Goal: Transaction & Acquisition: Purchase product/service

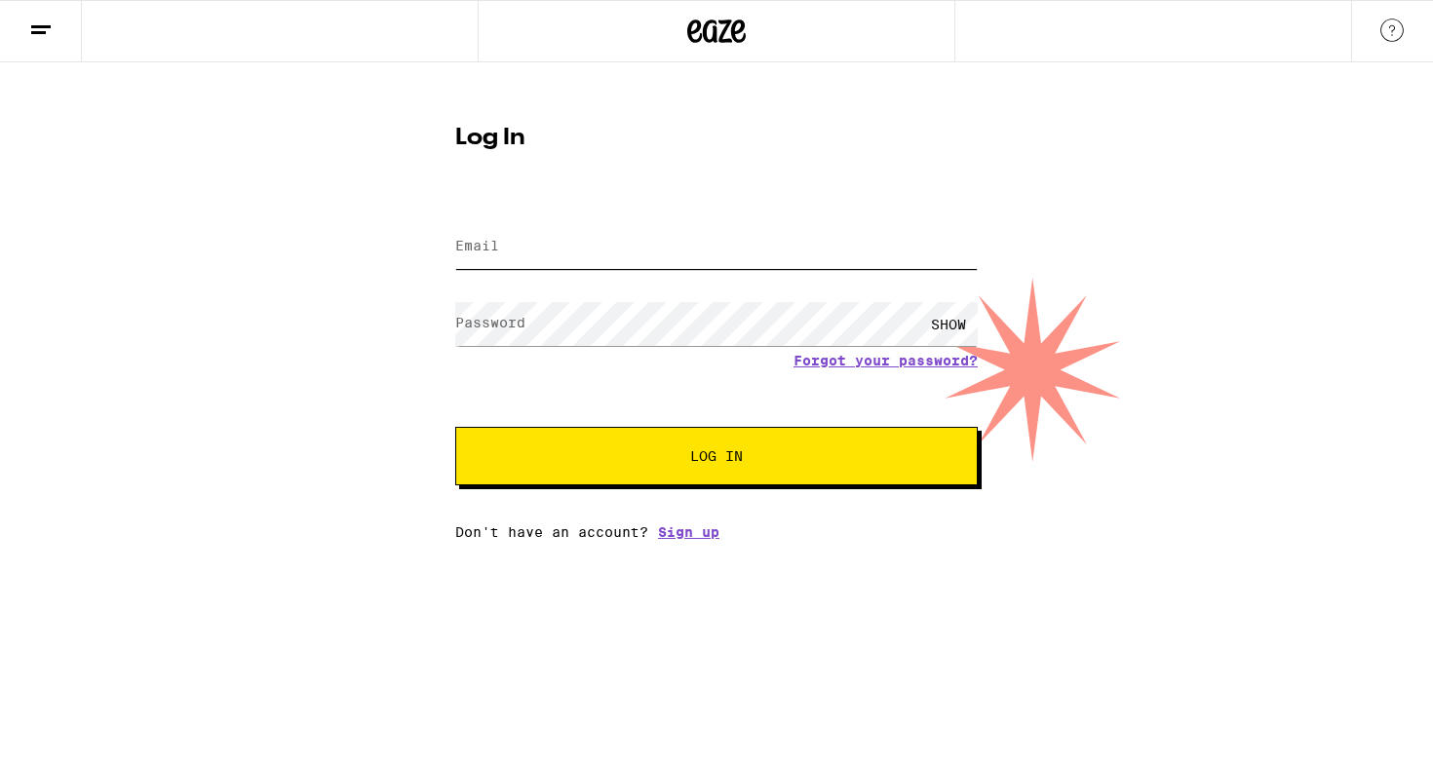
type input "[EMAIL_ADDRESS][DOMAIN_NAME]"
click at [717, 458] on button "Log In" at bounding box center [716, 456] width 523 height 58
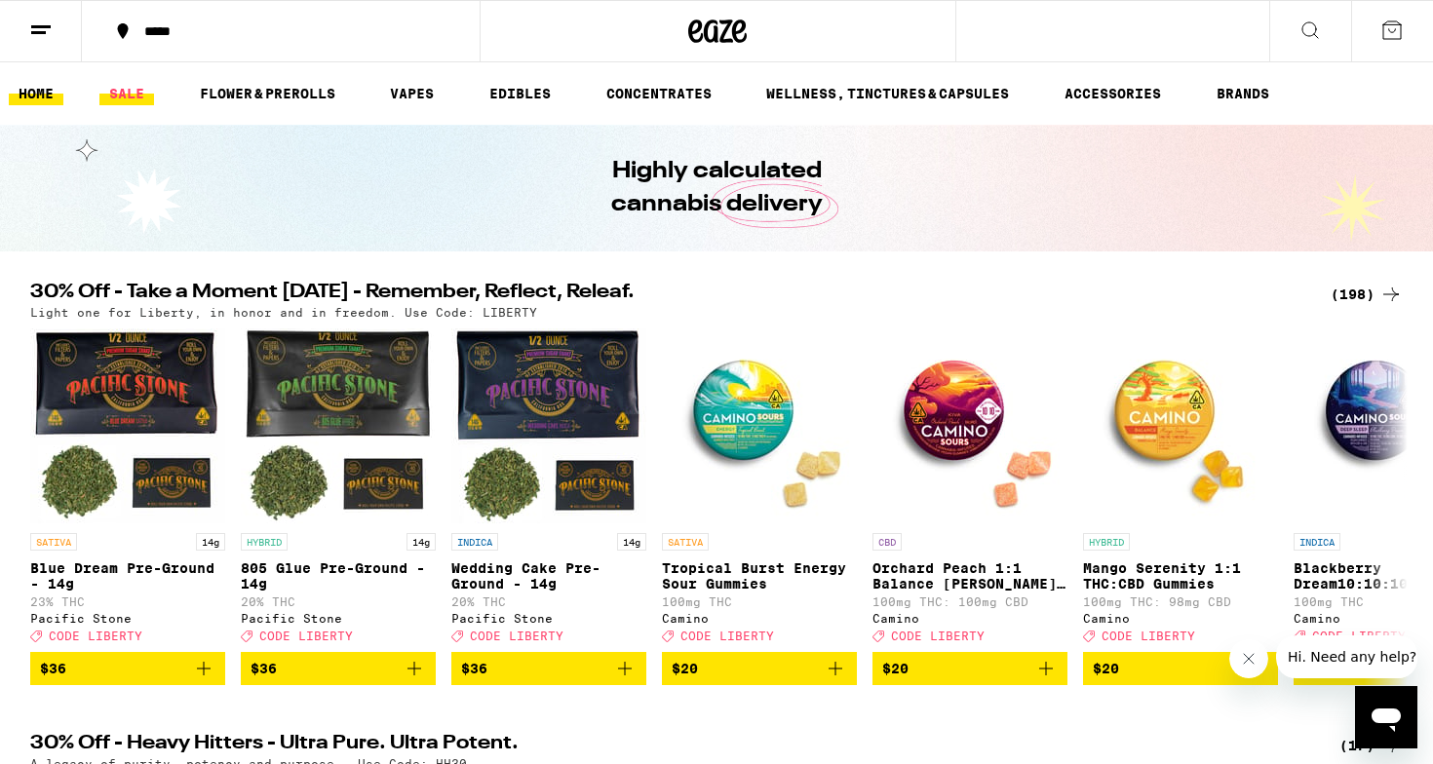
click at [126, 87] on link "SALE" at bounding box center [126, 93] width 55 height 23
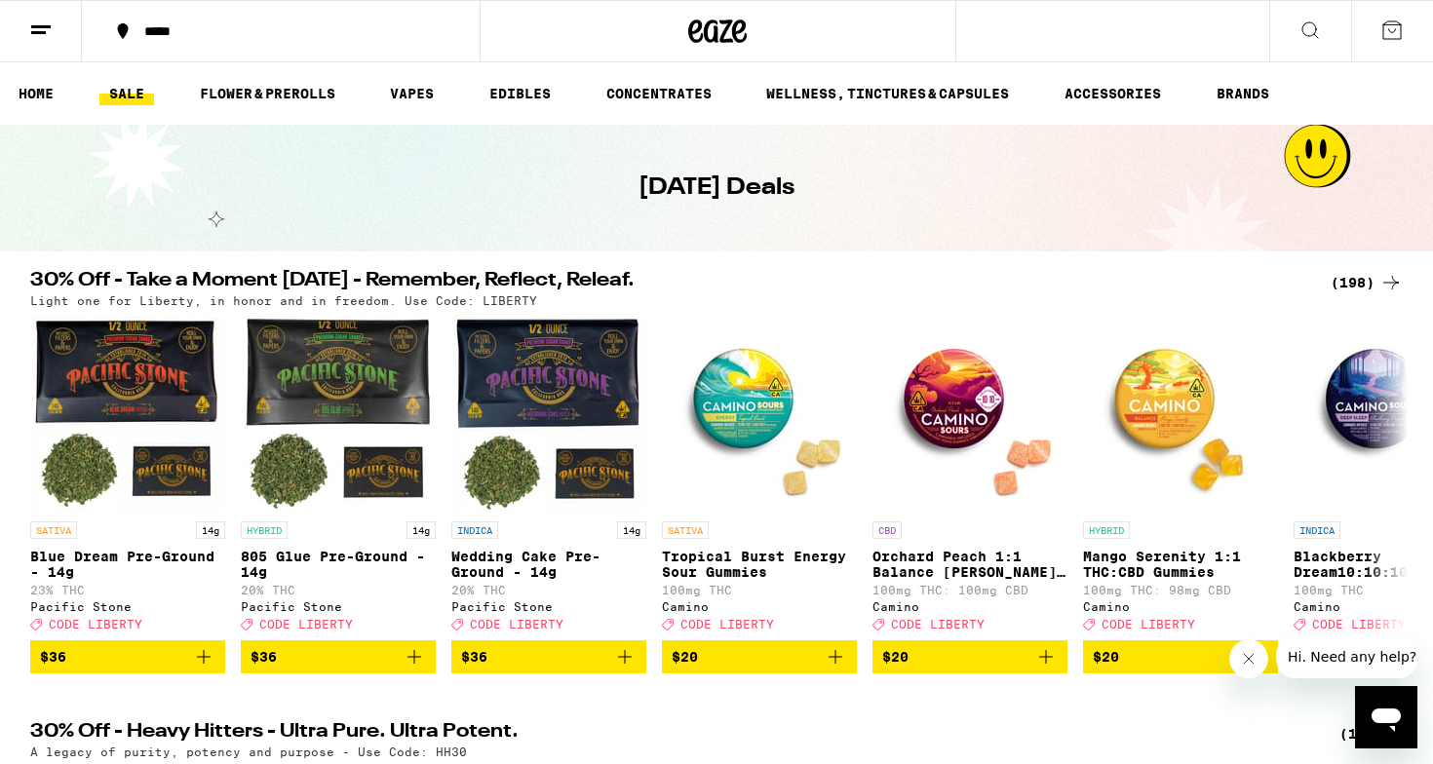
click at [1347, 292] on div "(198)" at bounding box center [1367, 282] width 72 height 23
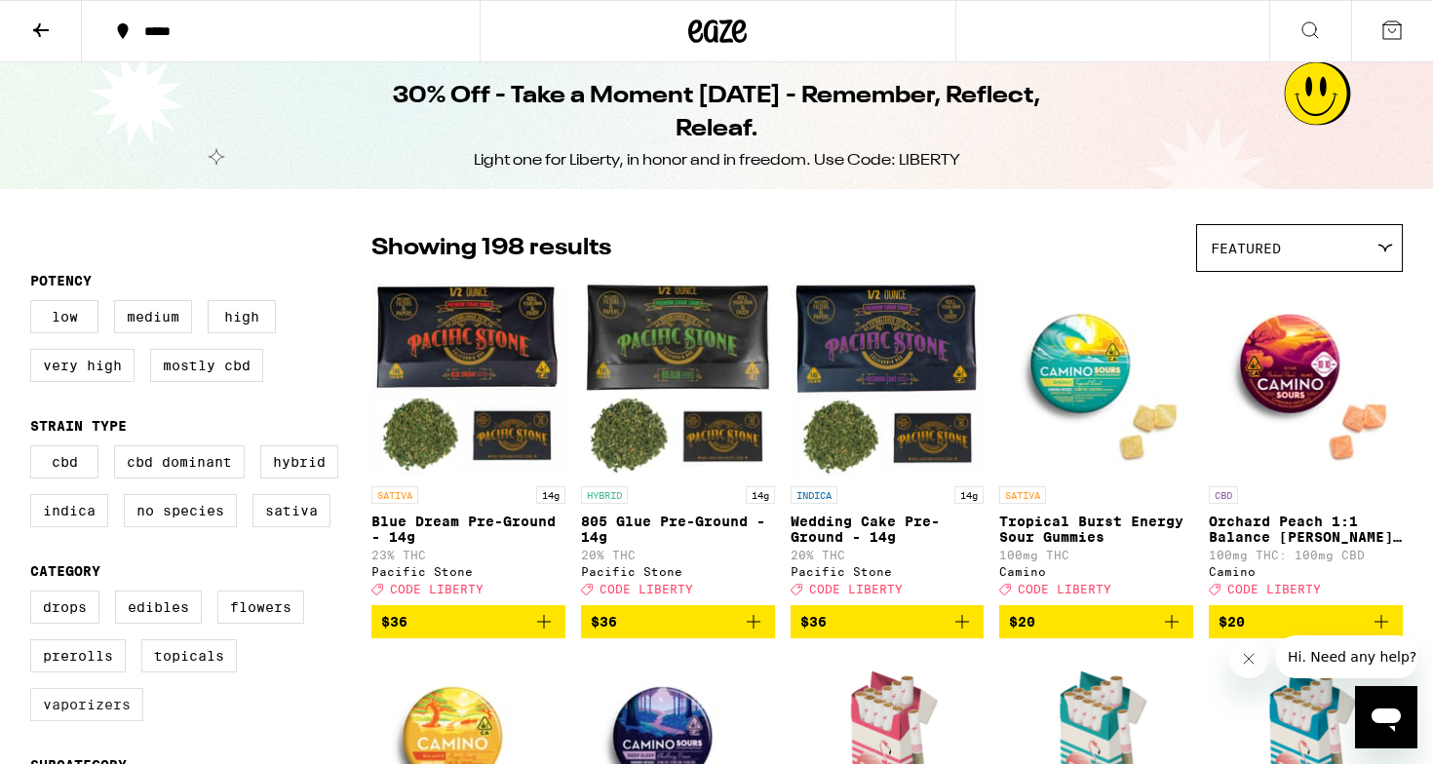
click at [117, 721] on label "Vaporizers" at bounding box center [86, 704] width 113 height 33
click at [35, 595] on input "Vaporizers" at bounding box center [34, 594] width 1 height 1
checkbox input "true"
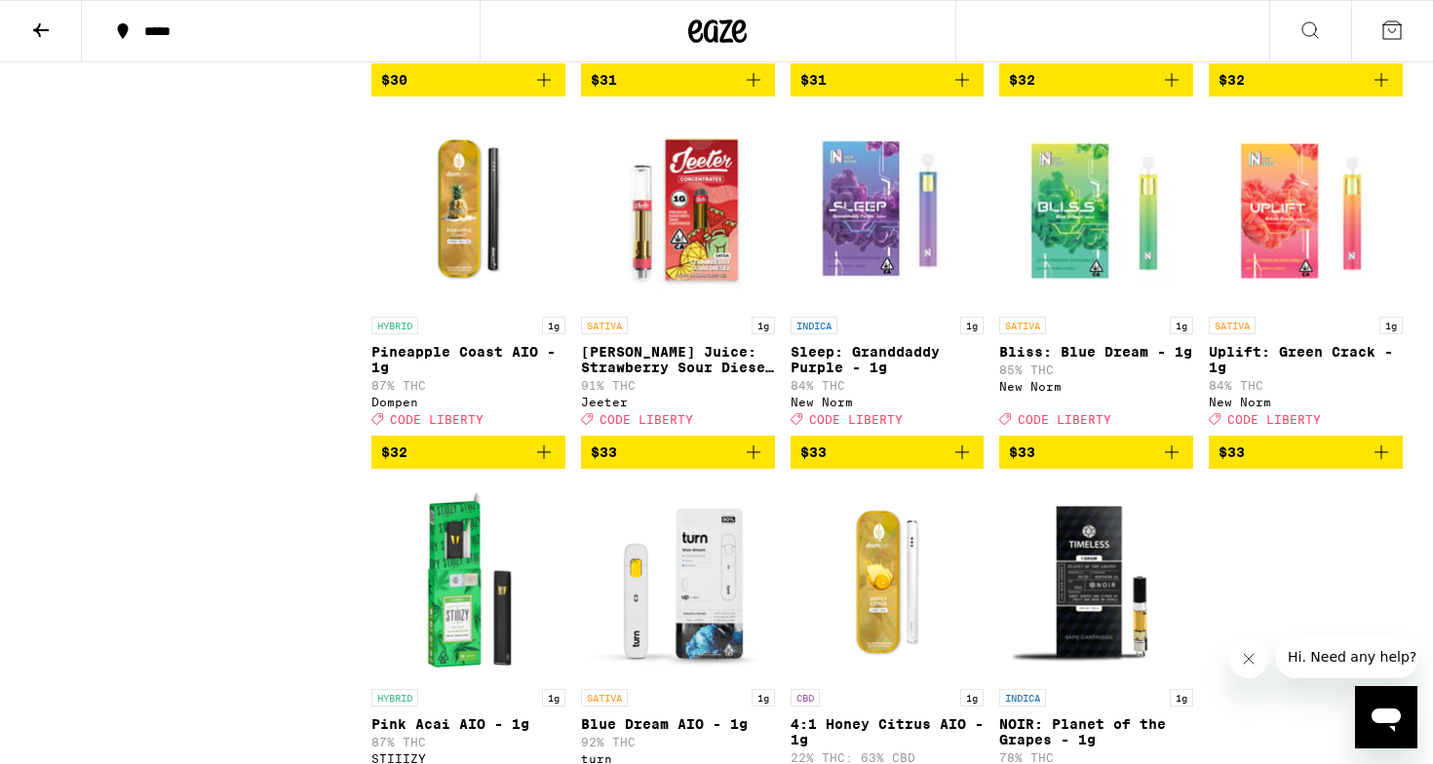
scroll to position [2407, 0]
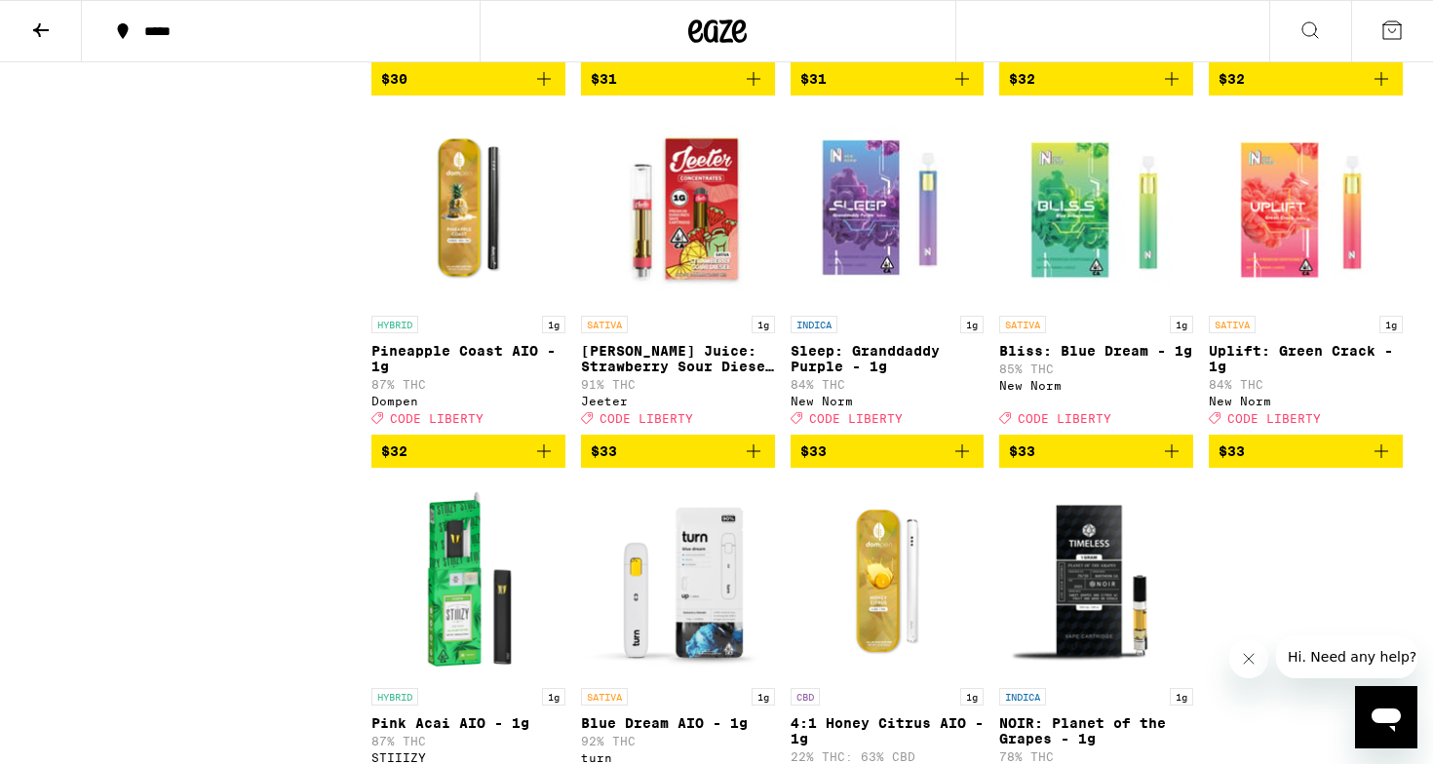
click at [919, 284] on img "Open page for Sleep: Granddaddy Purple - 1g from New Norm" at bounding box center [888, 208] width 194 height 195
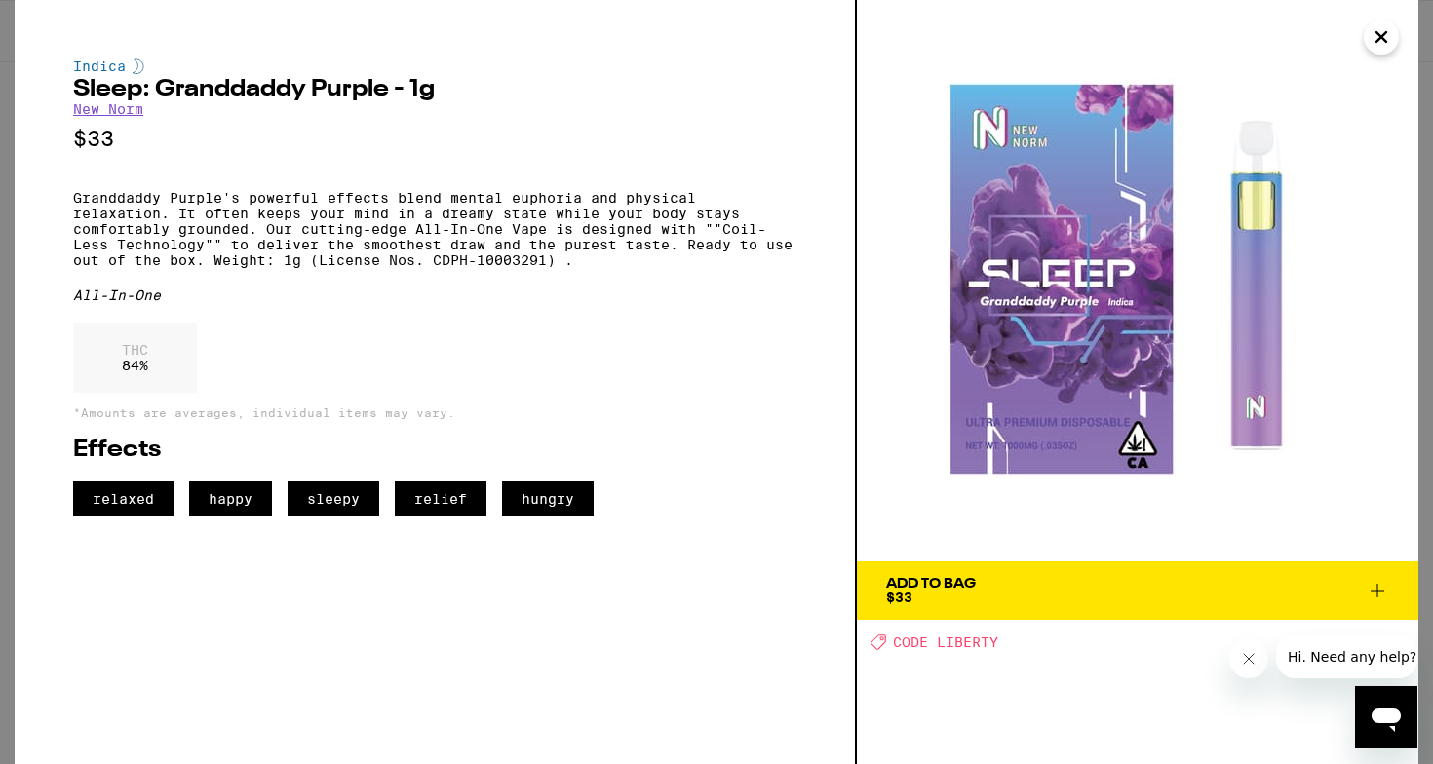
click at [1378, 42] on icon "Close" at bounding box center [1382, 37] width 10 height 10
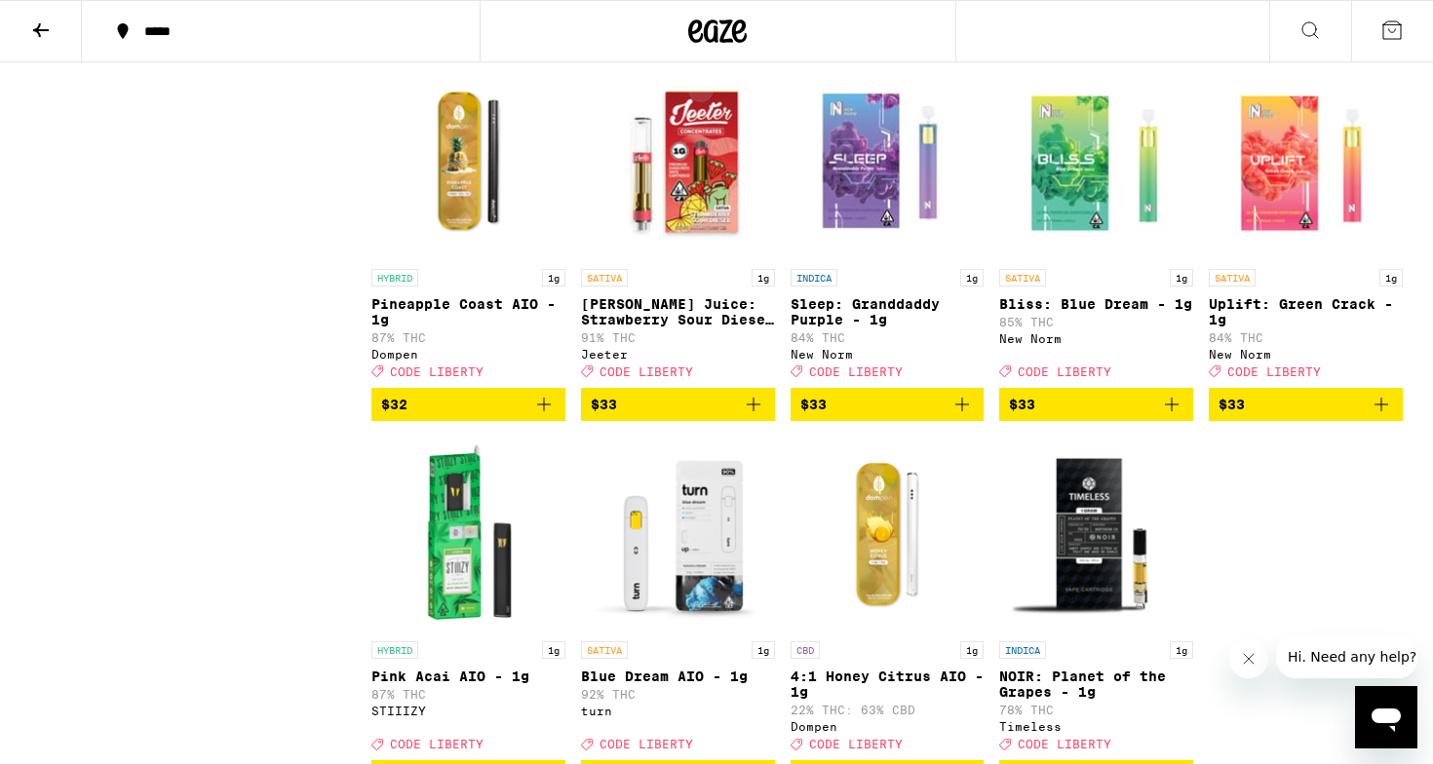
scroll to position [2449, 0]
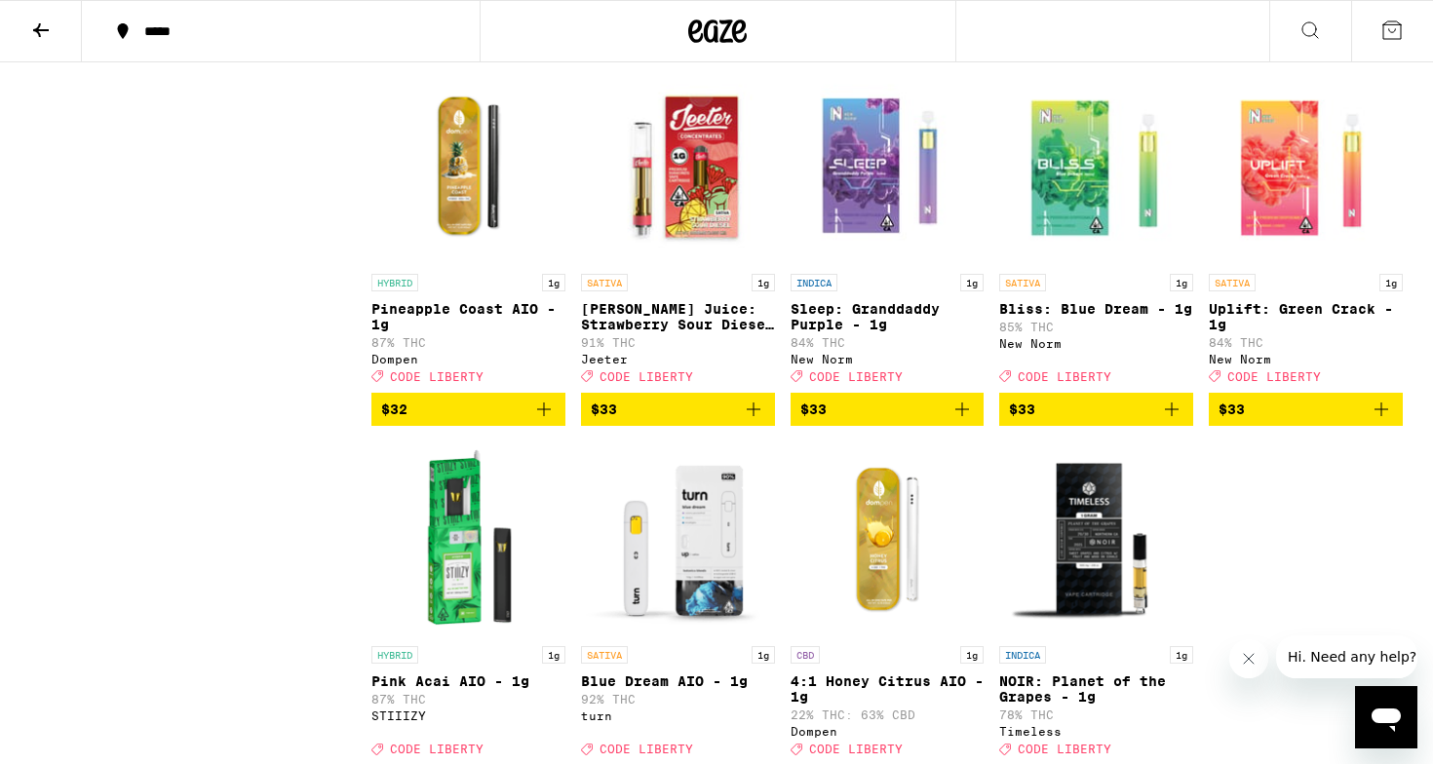
click at [611, 417] on span "$33" at bounding box center [604, 410] width 26 height 16
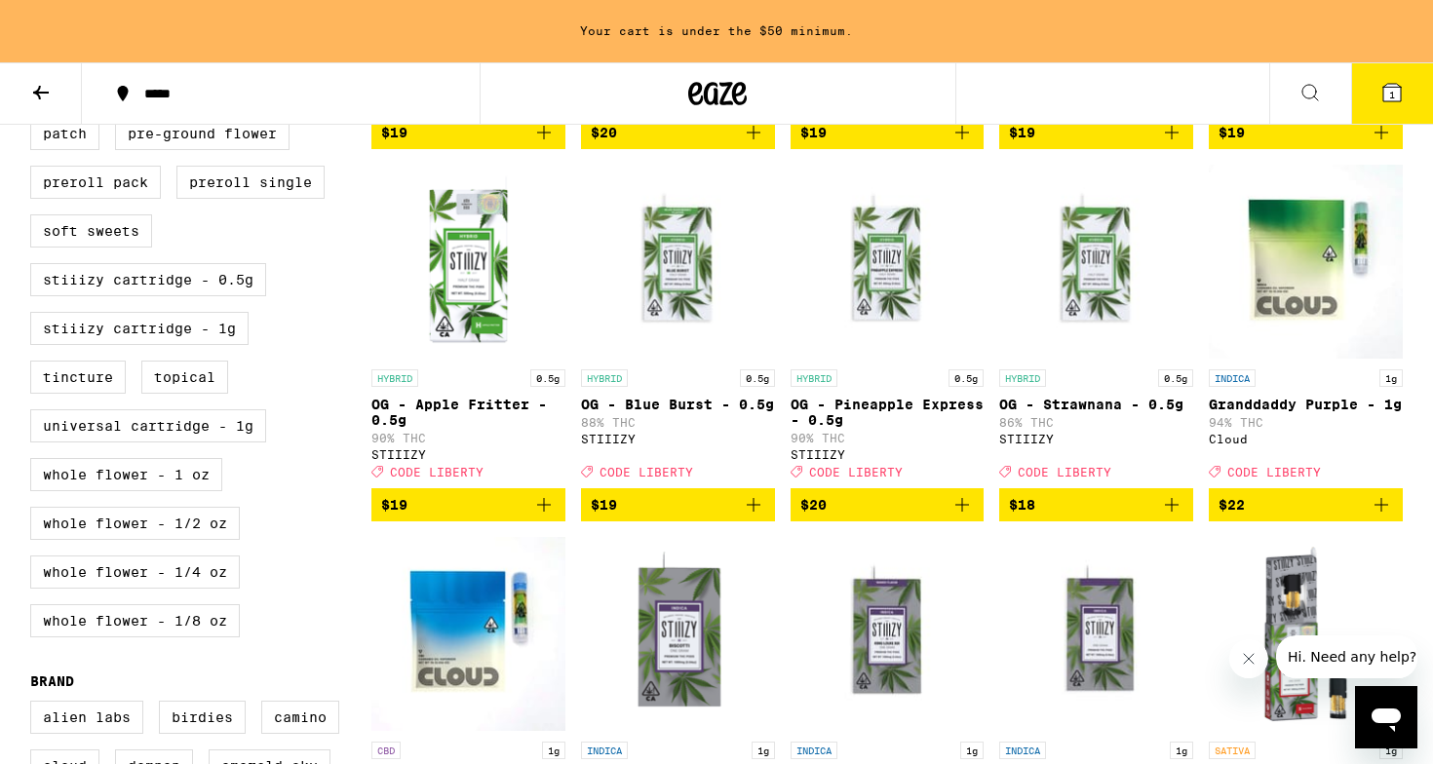
scroll to position [923, 0]
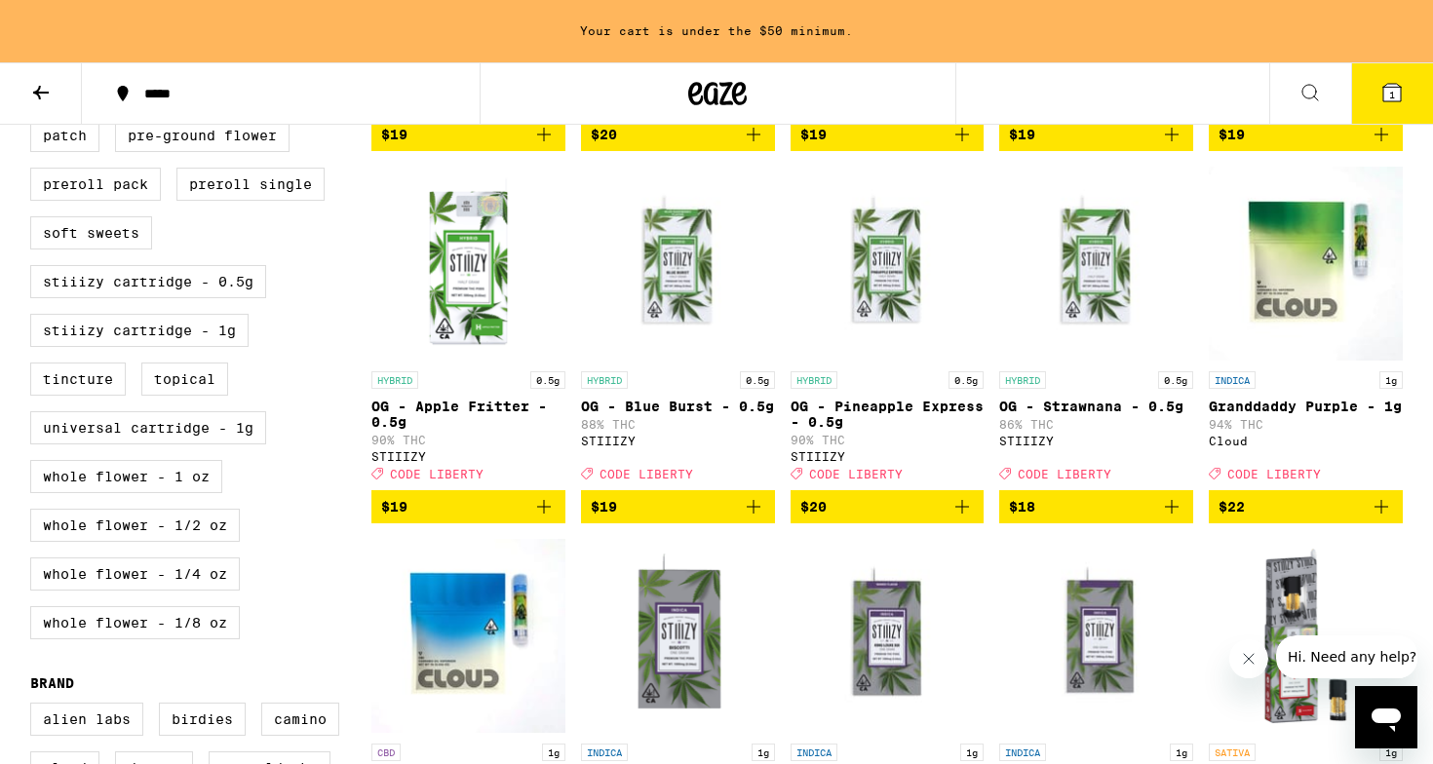
click at [1260, 519] on span "$22" at bounding box center [1306, 506] width 175 height 23
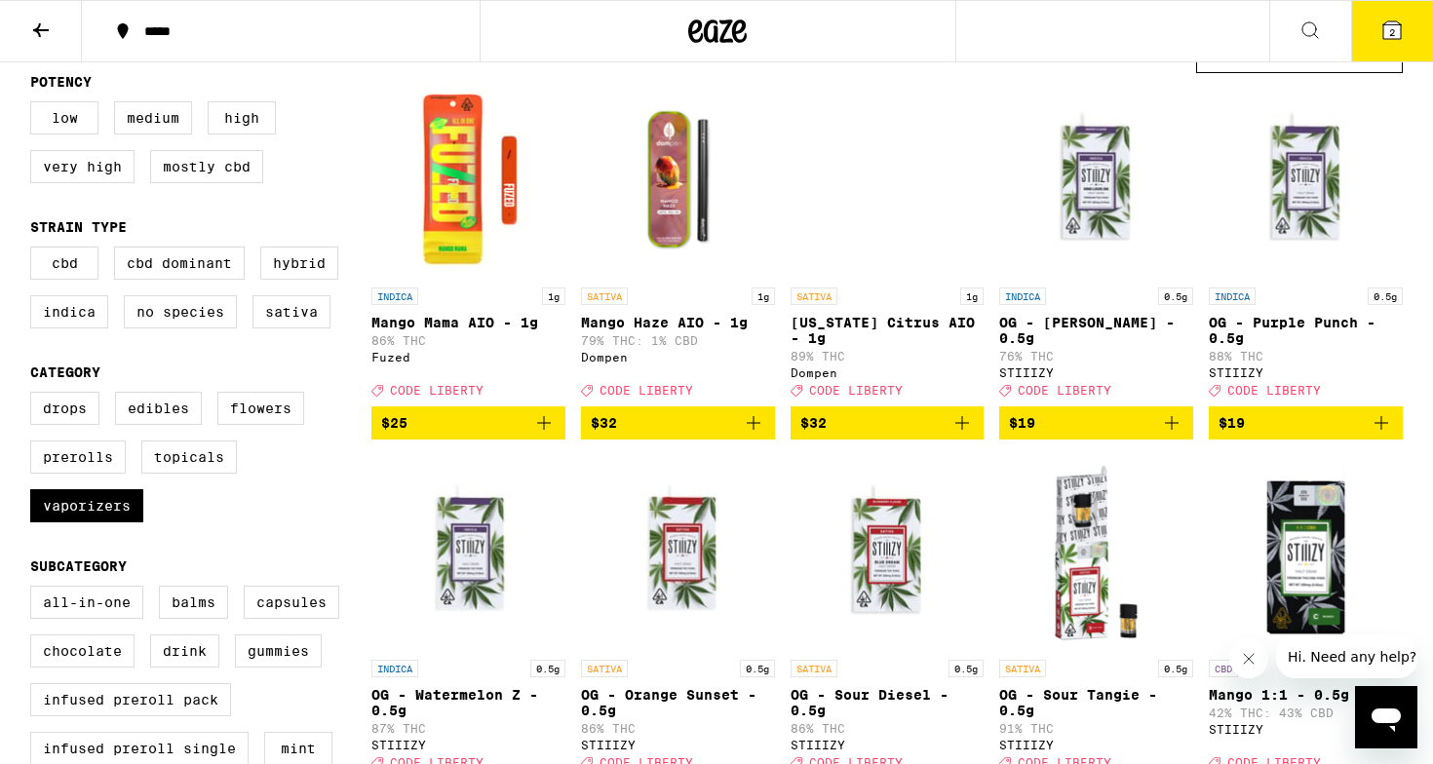
scroll to position [190, 0]
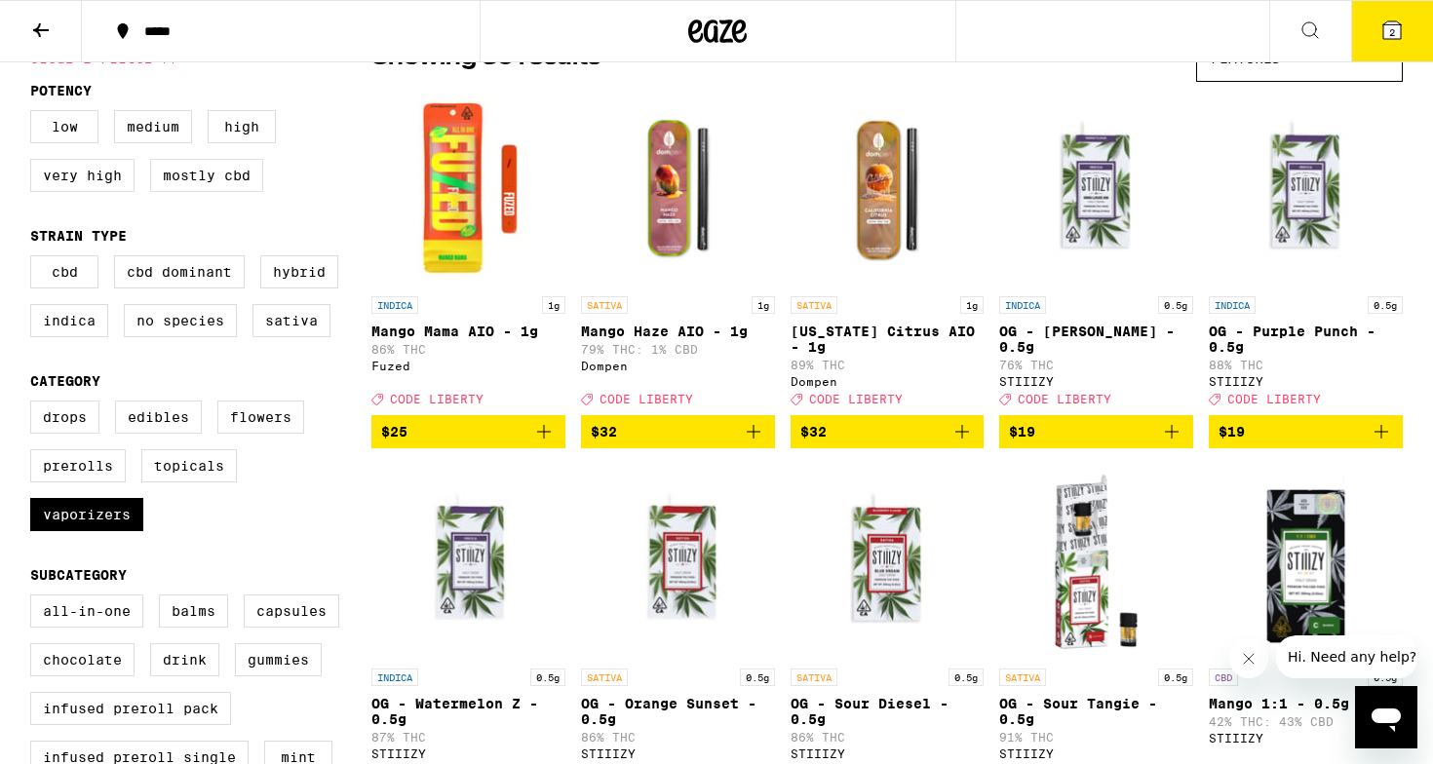
click at [1281, 64] on span "Featured" at bounding box center [1246, 59] width 70 height 16
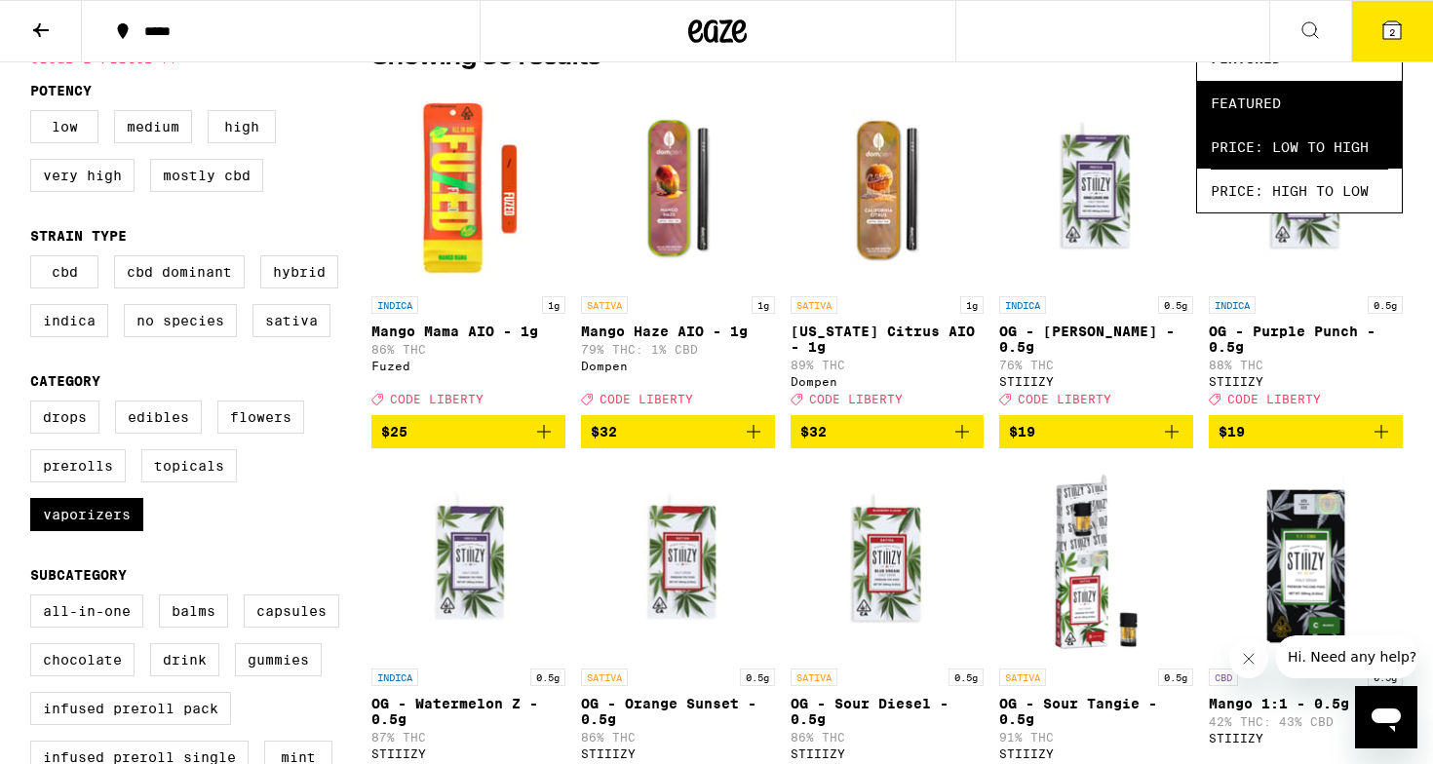
click at [1286, 143] on span "Price: Low to High" at bounding box center [1299, 147] width 177 height 44
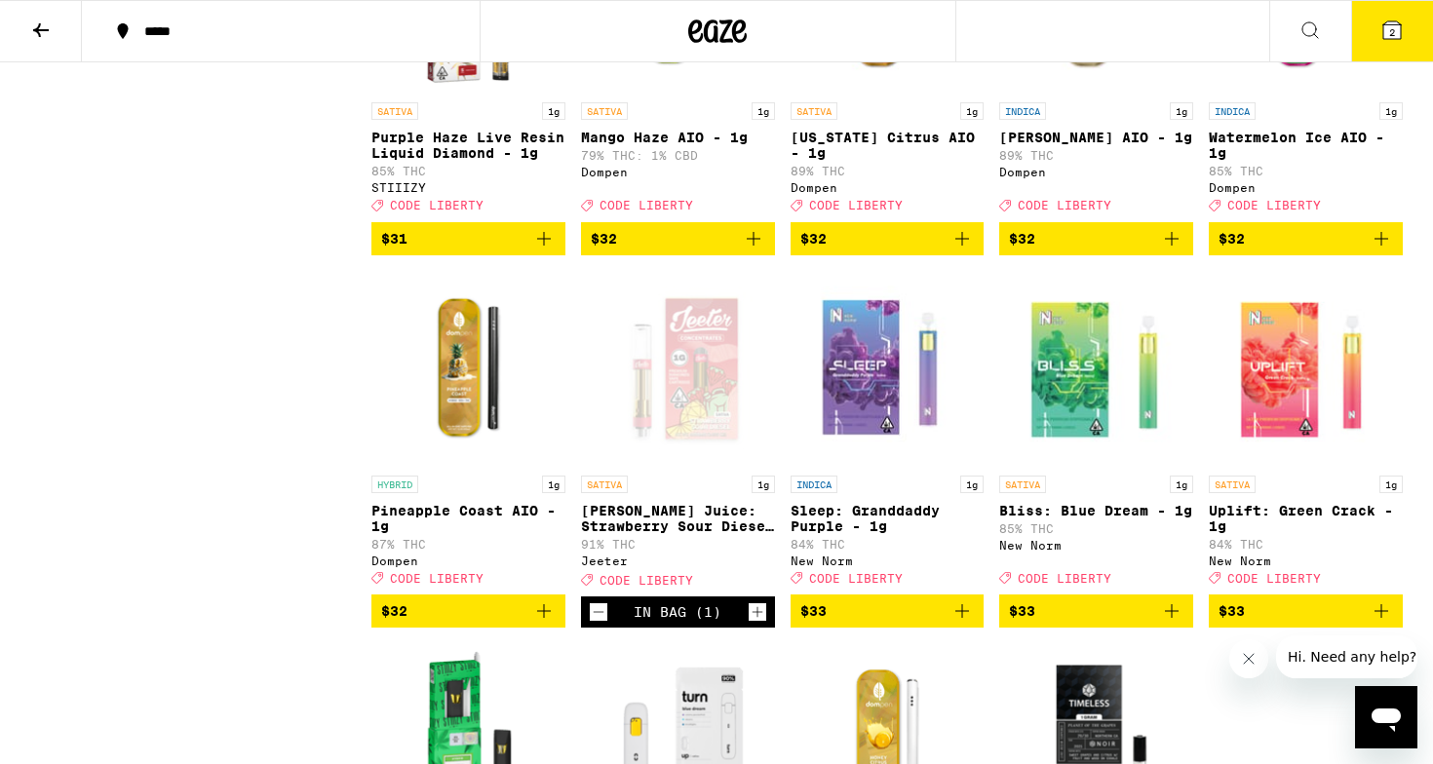
scroll to position [2336, 0]
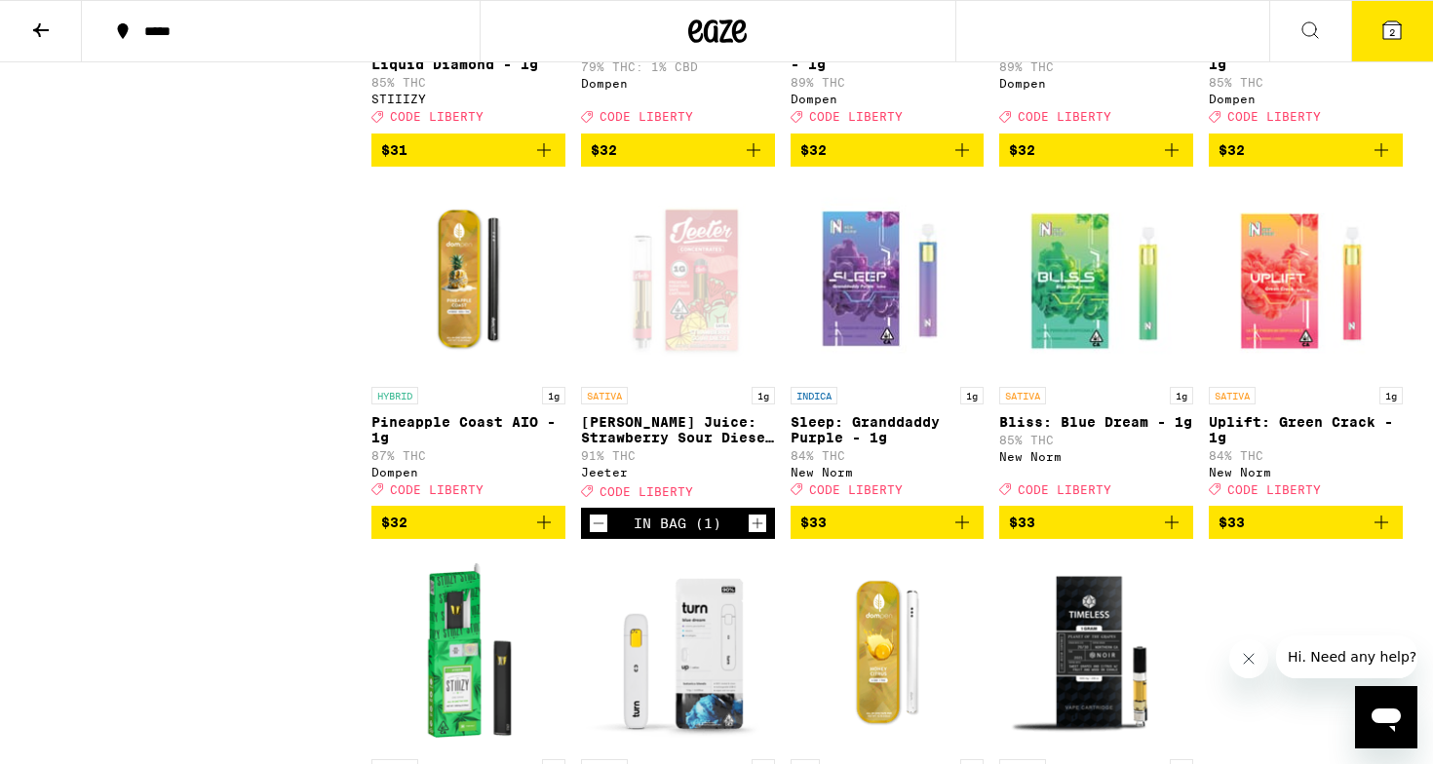
click at [1383, 27] on icon at bounding box center [1392, 30] width 18 height 18
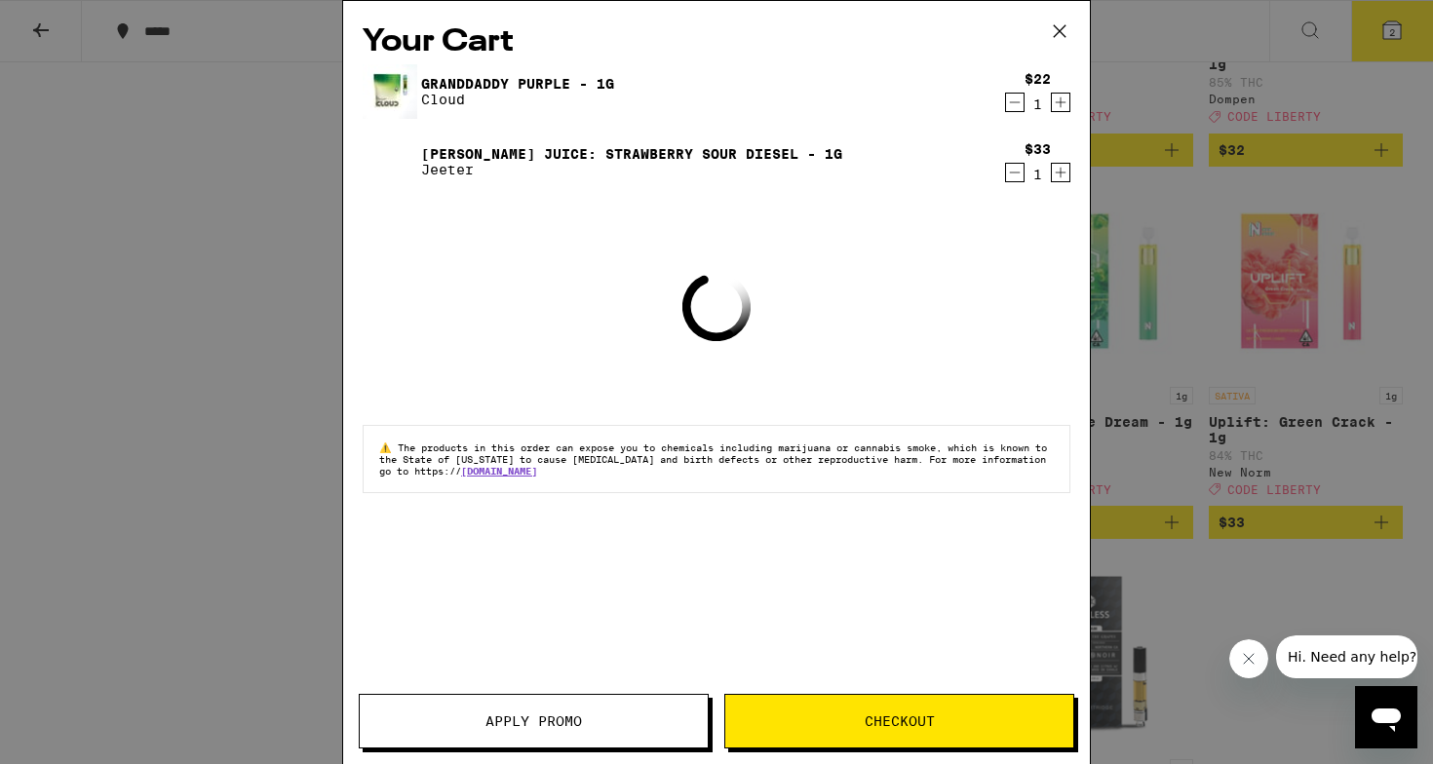
click at [576, 724] on span "Apply Promo" at bounding box center [534, 722] width 97 height 14
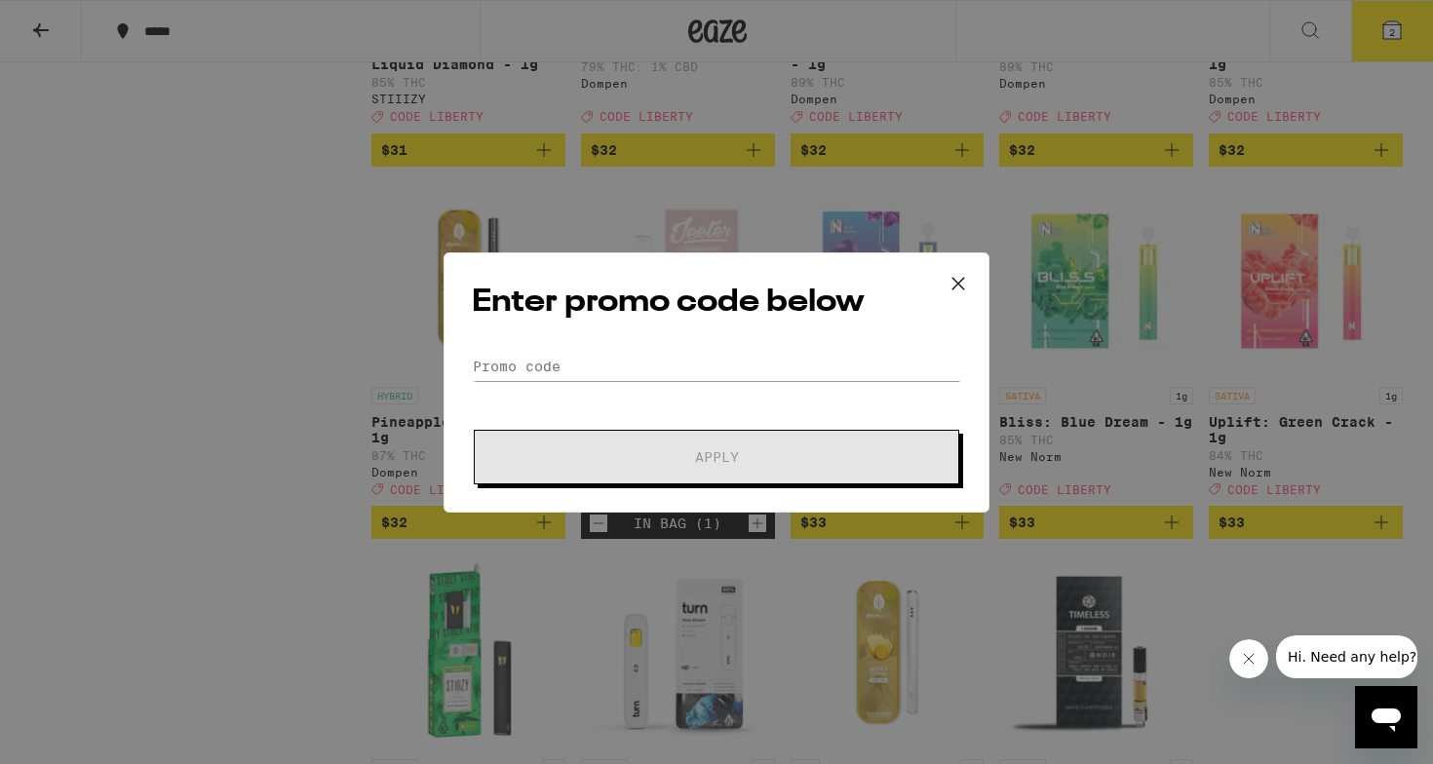
click at [715, 401] on form "Promo Code Apply" at bounding box center [716, 418] width 489 height 133
click at [701, 381] on form "Promo Code Apply" at bounding box center [716, 418] width 489 height 133
click at [701, 372] on input "Promo Code" at bounding box center [716, 366] width 489 height 29
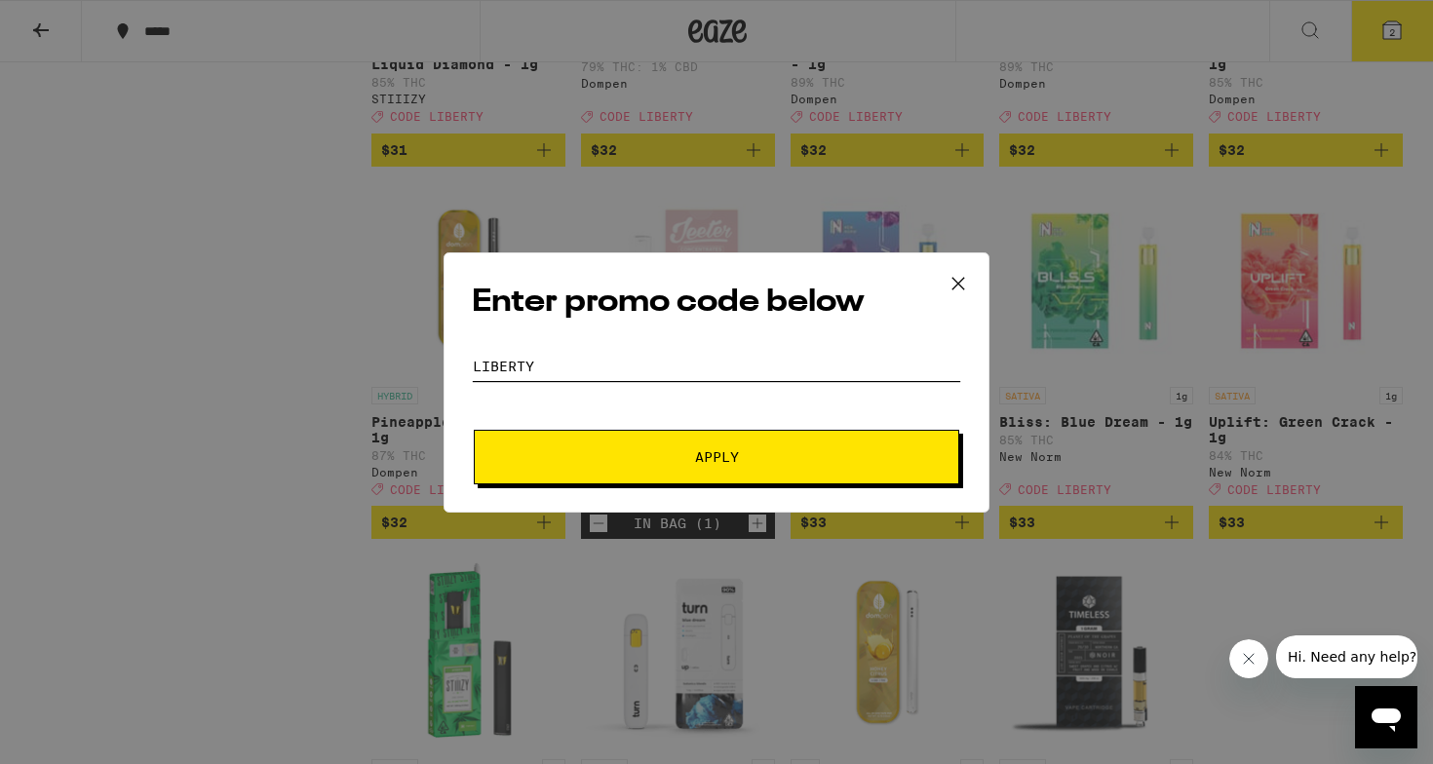
type input "liberty"
click at [601, 482] on button "Apply" at bounding box center [717, 457] width 486 height 55
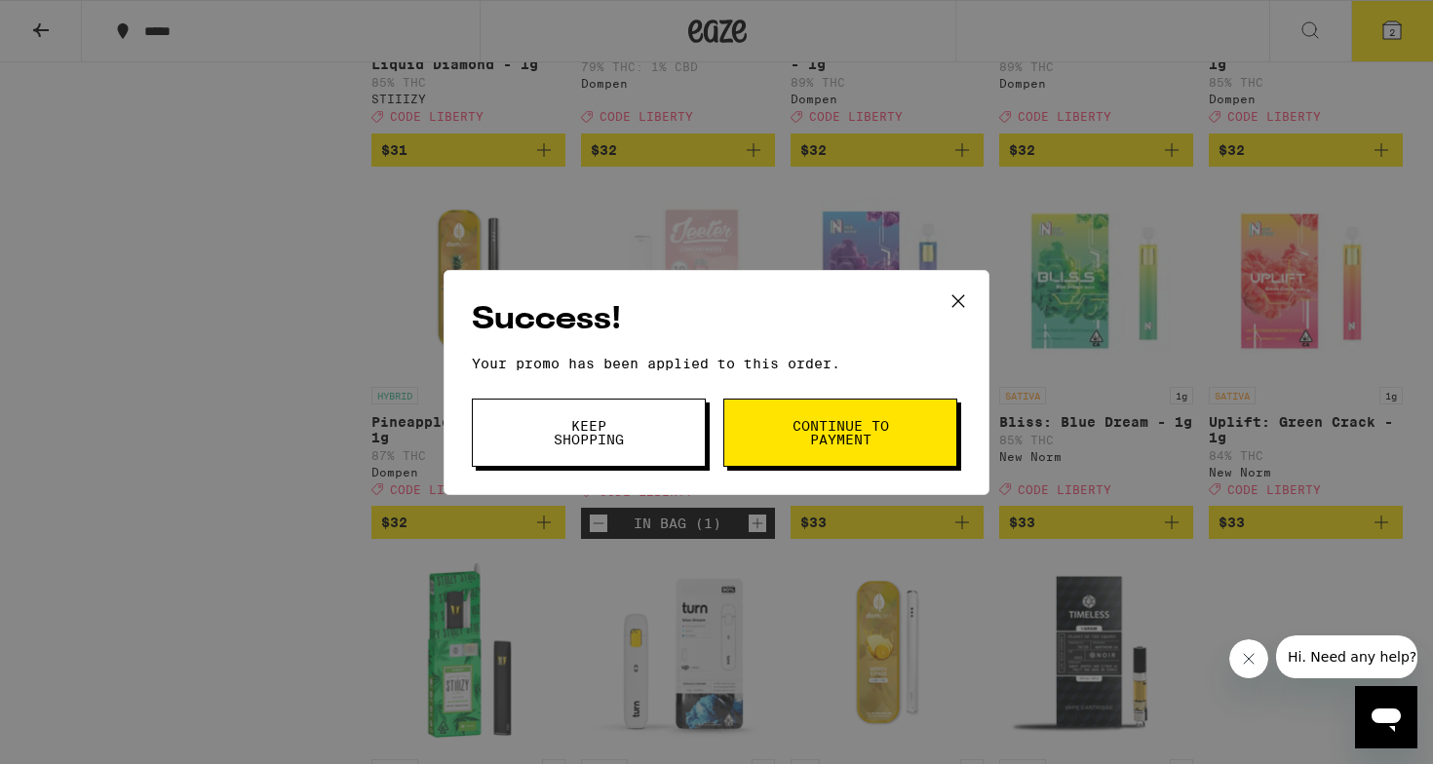
click at [887, 421] on span "Continue to payment" at bounding box center [840, 432] width 99 height 27
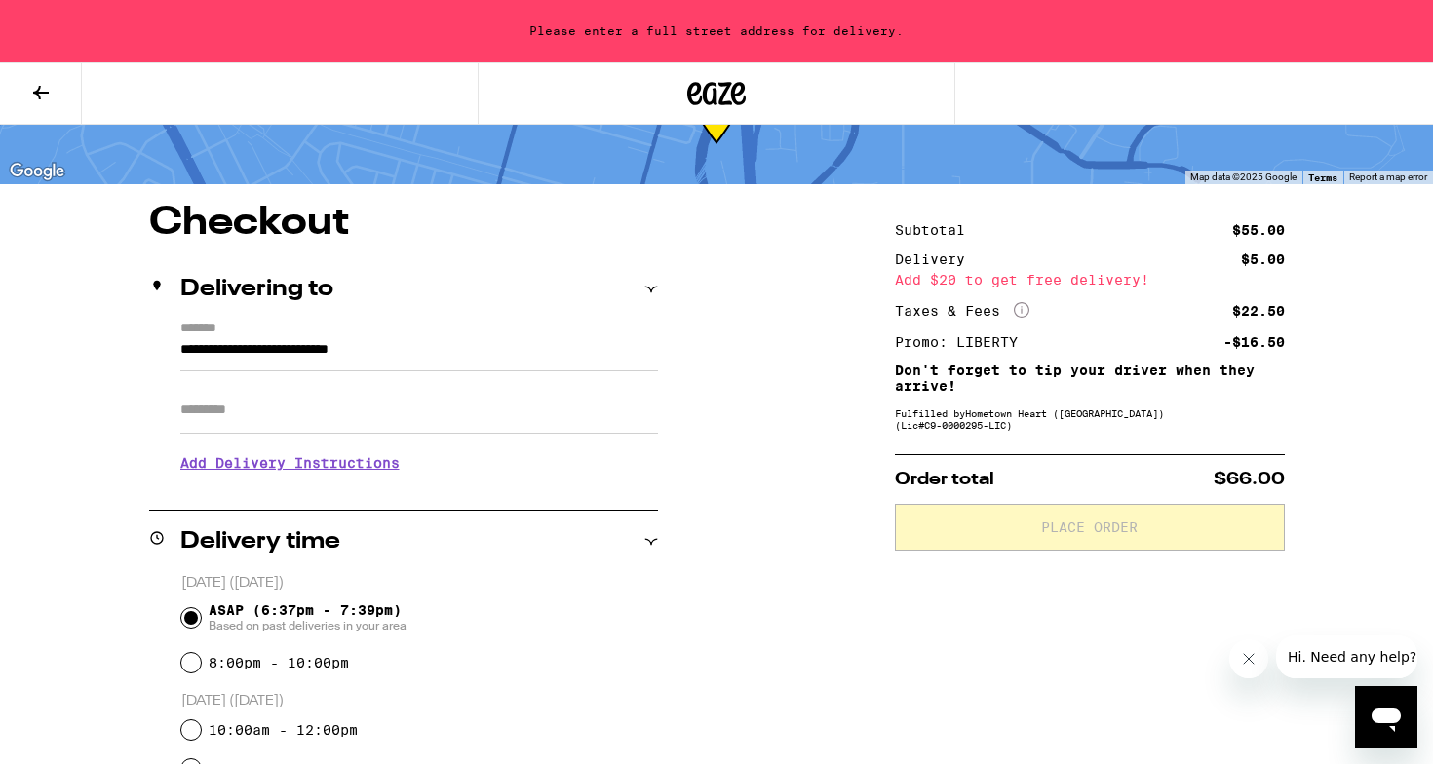
scroll to position [116, 0]
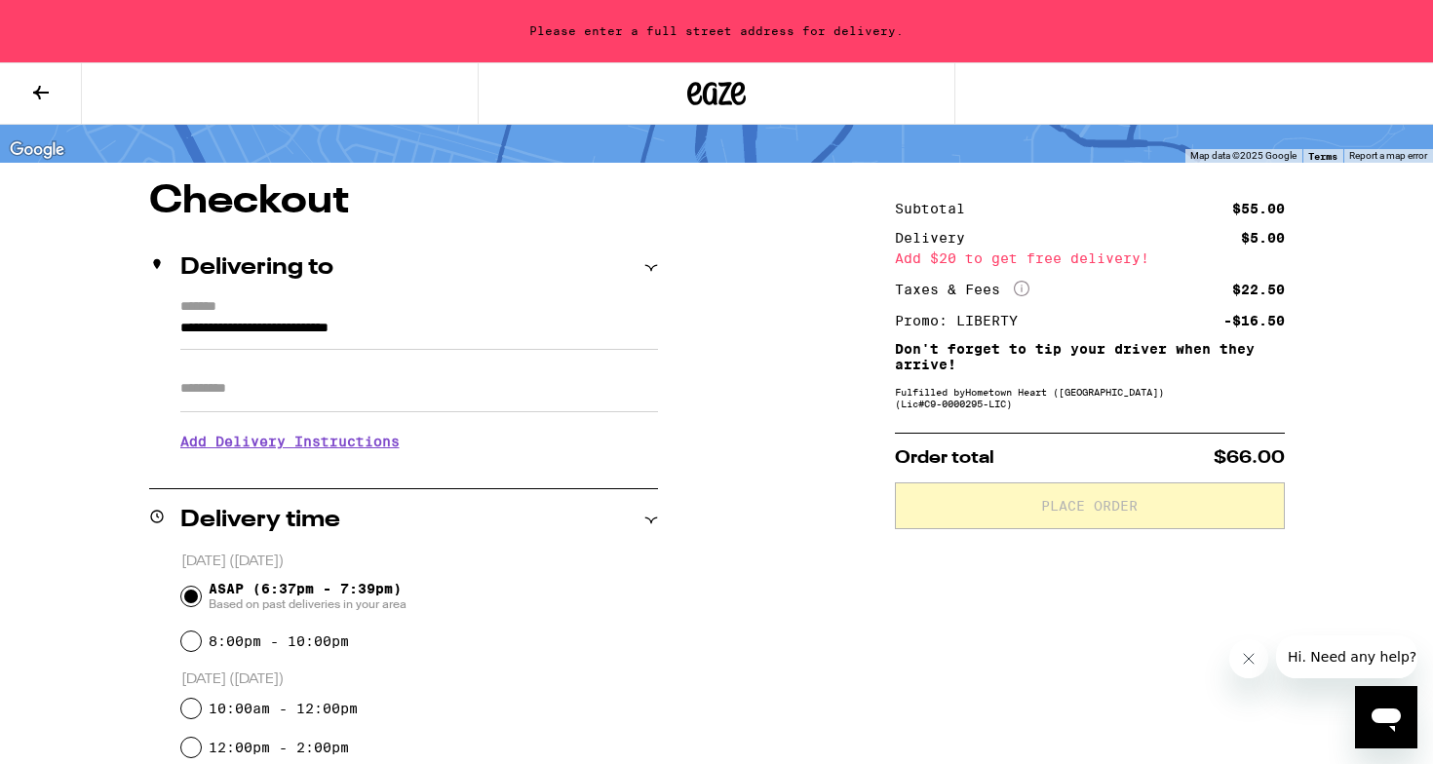
click at [437, 331] on input "**********" at bounding box center [419, 333] width 478 height 33
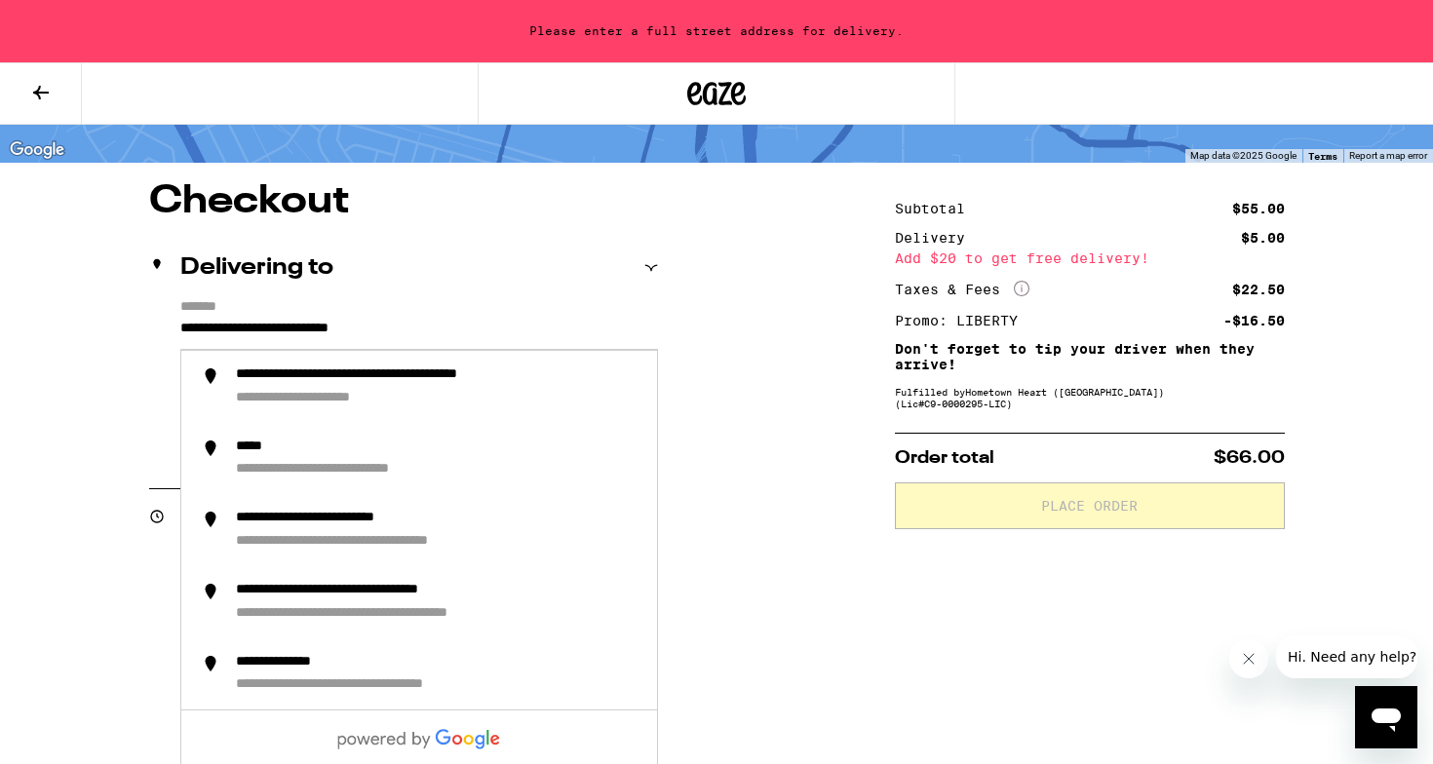
click at [72, 389] on div "**********" at bounding box center [717, 731] width 1404 height 1098
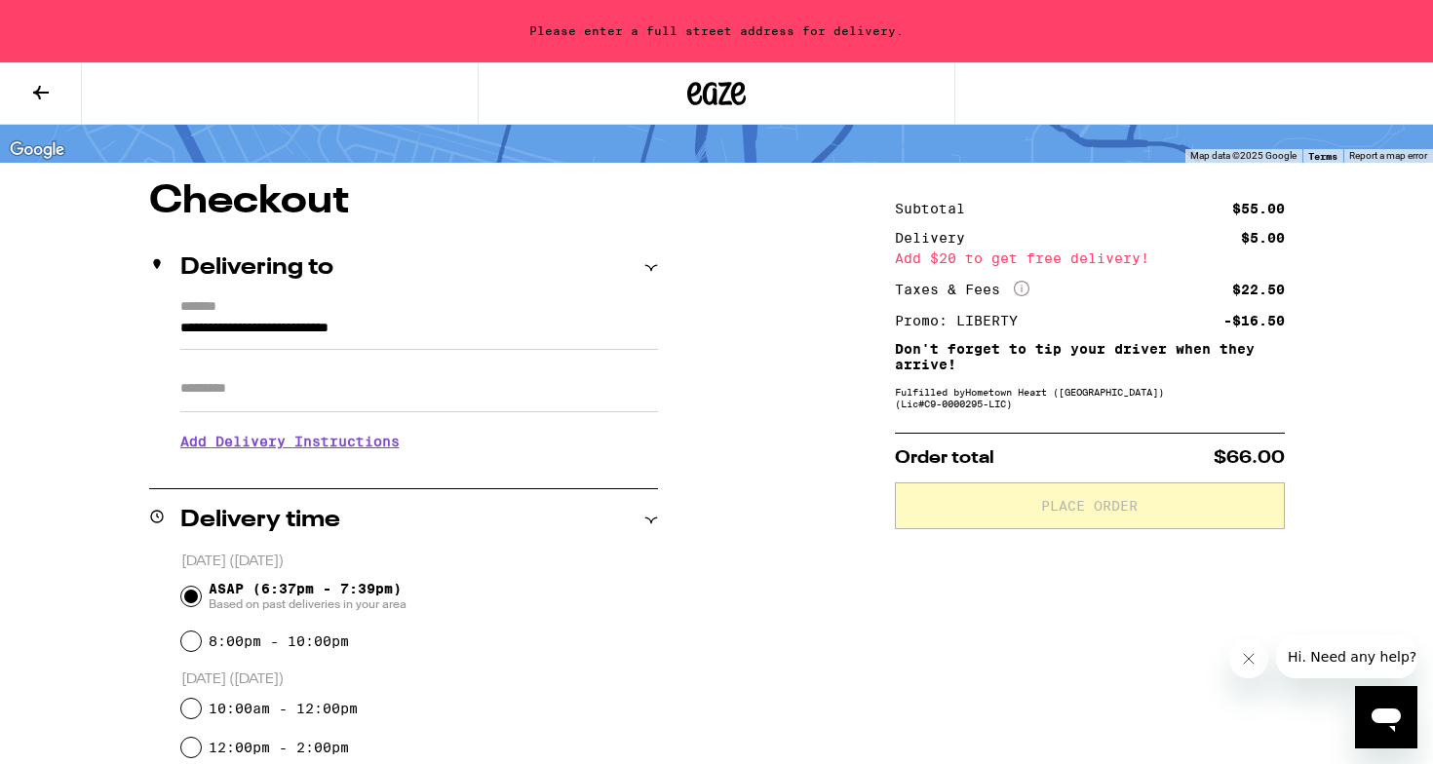
click at [42, 91] on icon at bounding box center [41, 93] width 16 height 14
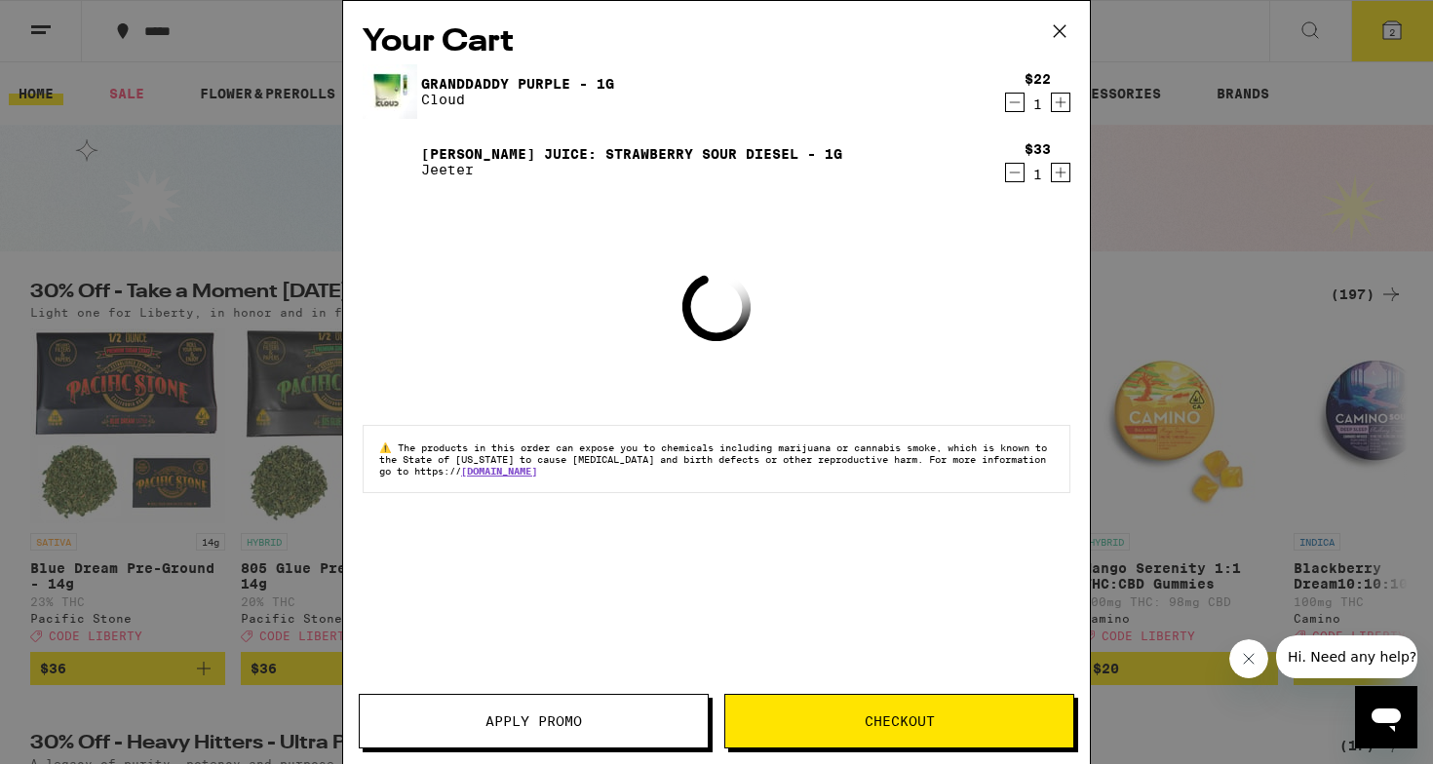
click at [1057, 31] on icon at bounding box center [1059, 31] width 29 height 29
click at [19, 15] on div "Your Cart Granddaddy Purple - 1g Cloud $22 1 [PERSON_NAME] Juice: Strawberry So…" at bounding box center [716, 382] width 1433 height 764
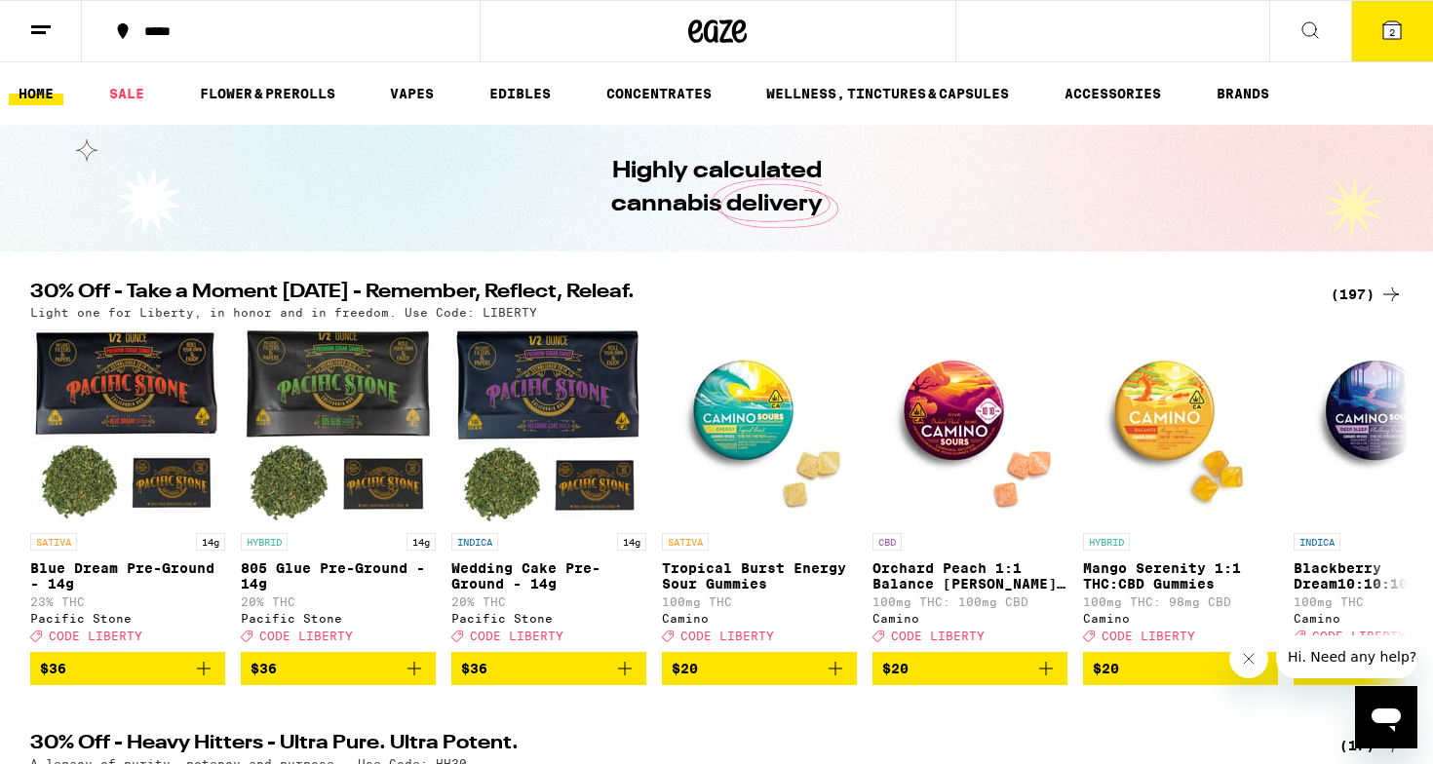
click at [40, 20] on icon at bounding box center [40, 30] width 23 height 23
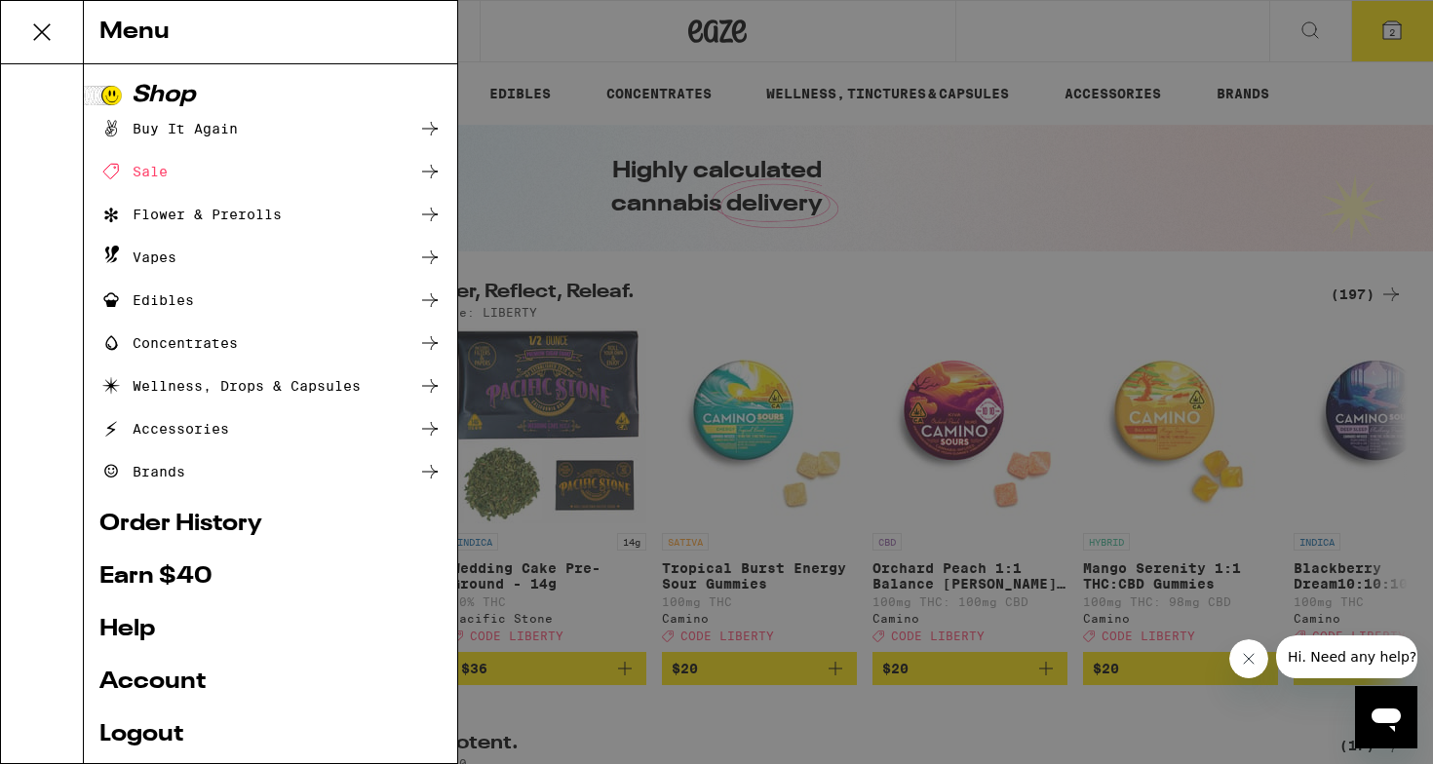
scroll to position [85, 0]
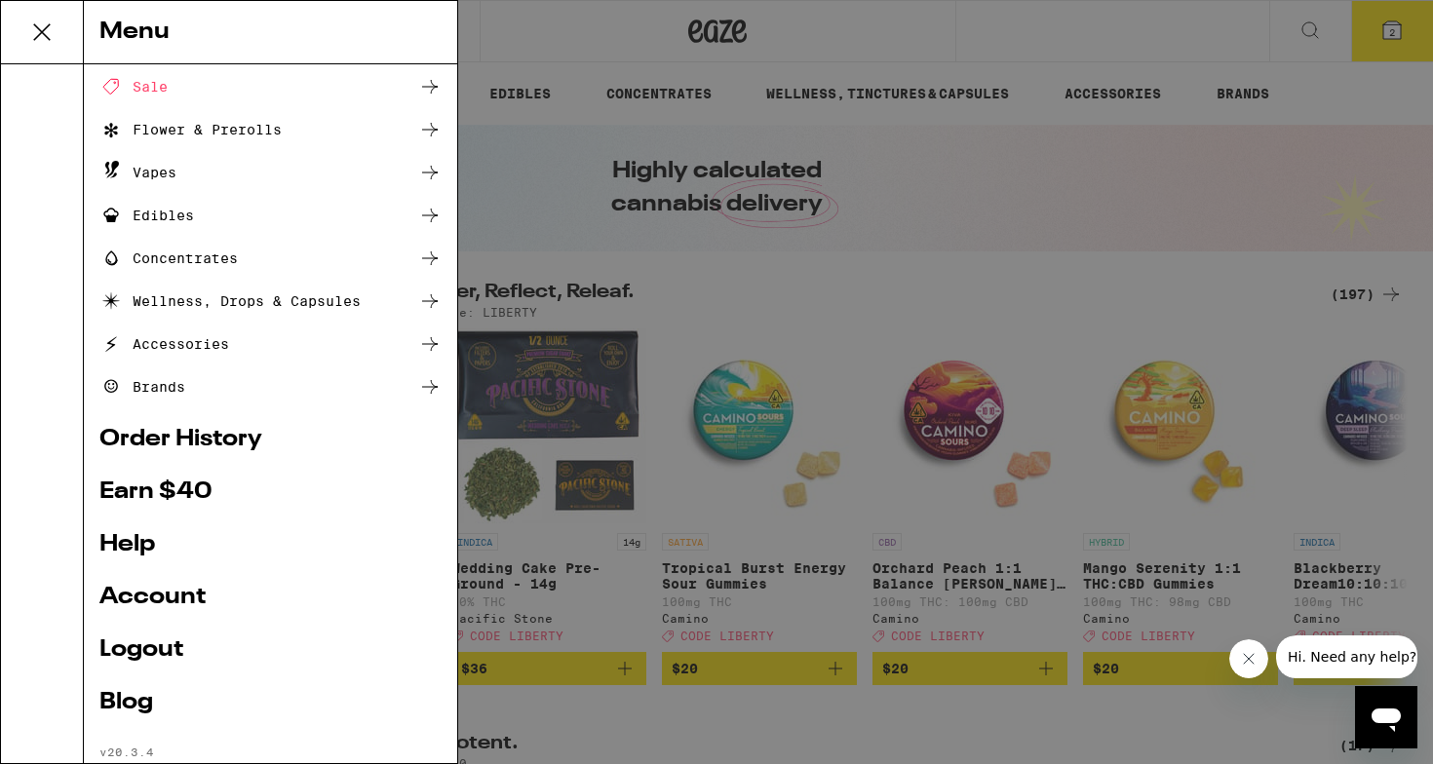
click at [187, 591] on link "Account" at bounding box center [270, 597] width 342 height 23
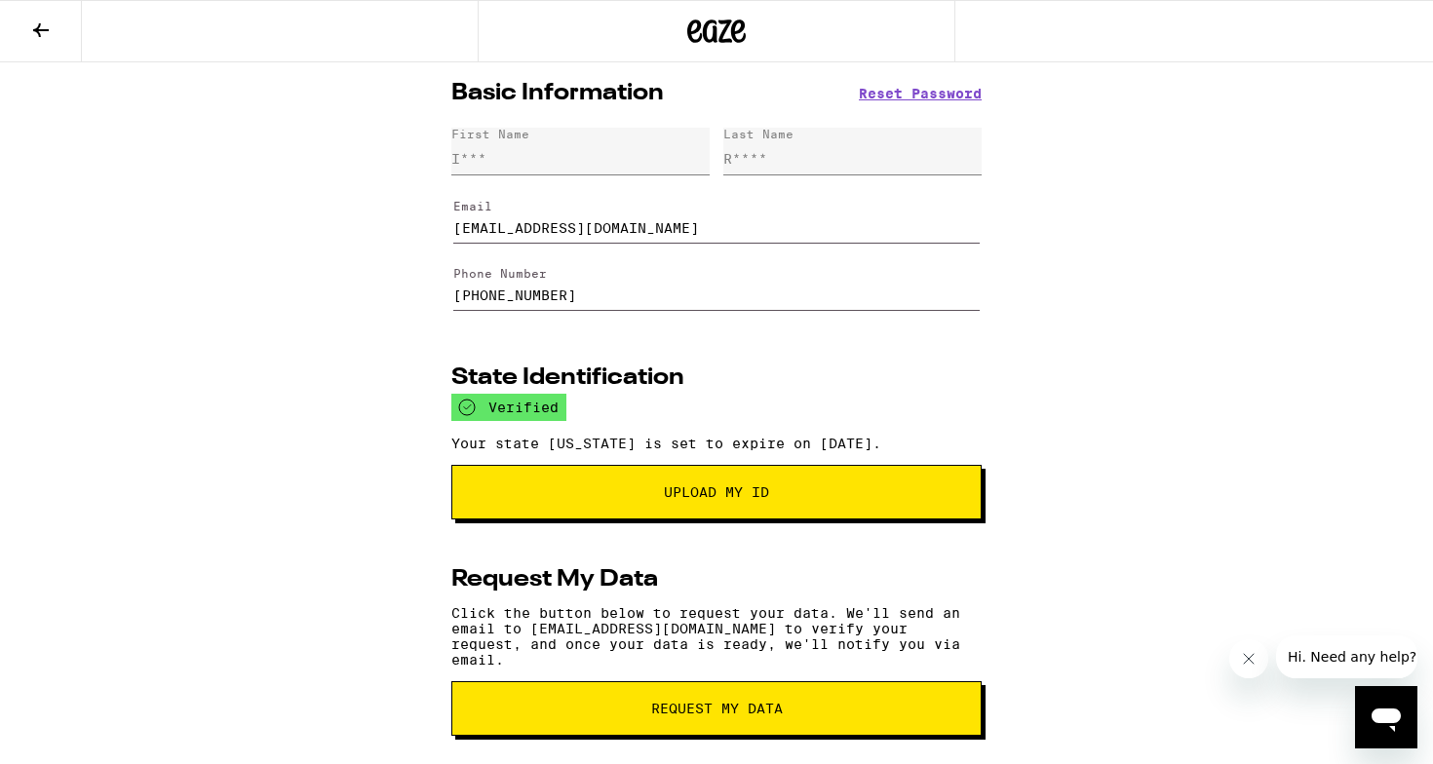
click at [31, 15] on button at bounding box center [41, 31] width 82 height 61
